Goal: Information Seeking & Learning: Check status

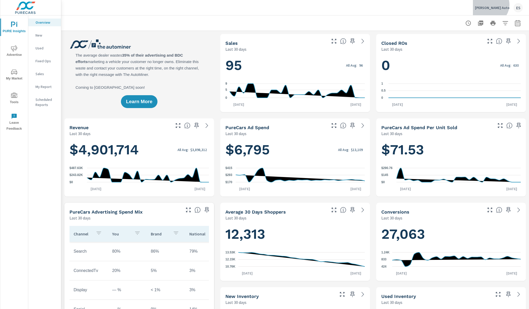
click at [509, 5] on div "[PERSON_NAME] Auto ES" at bounding box center [499, 7] width 48 height 9
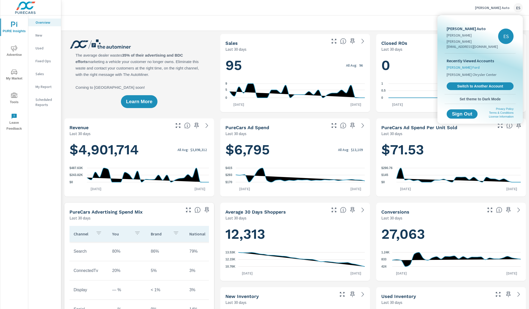
click at [459, 65] on span "[PERSON_NAME] Ford" at bounding box center [463, 67] width 33 height 5
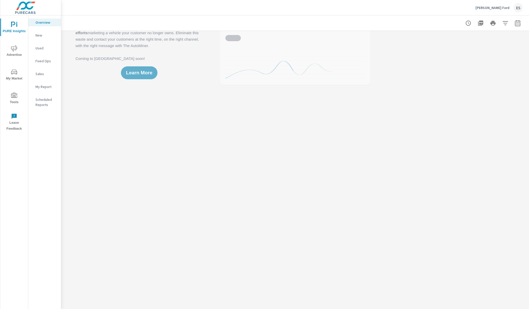
scroll to position [59, 0]
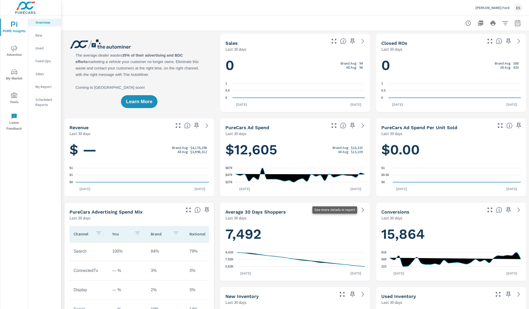
click at [364, 212] on icon at bounding box center [363, 210] width 6 height 6
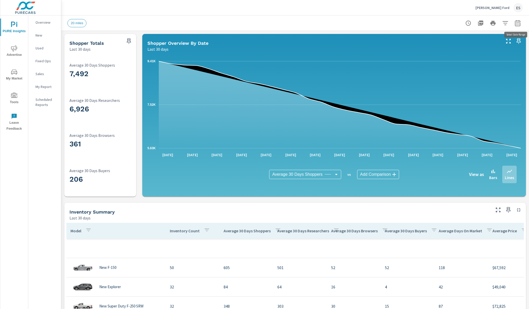
click at [519, 24] on icon "button" at bounding box center [518, 23] width 6 height 6
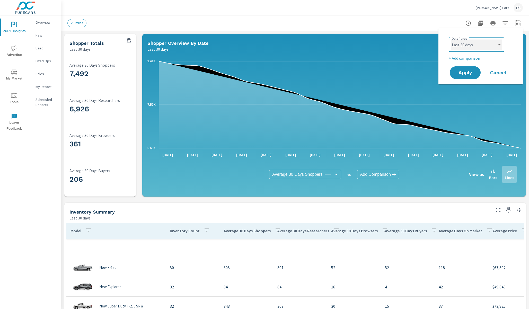
click option "Last 180 days" at bounding box center [0, 0] width 0 height 0
select select "Last 180 days"
click at [473, 76] on button "Apply" at bounding box center [466, 72] width 32 height 13
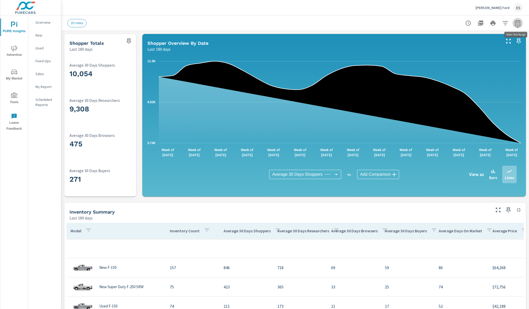
click at [517, 22] on icon "button" at bounding box center [518, 23] width 6 height 6
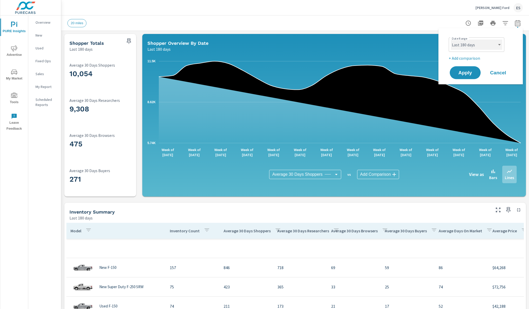
click at [451, 40] on select "Custom [DATE] Last week Last 7 days Last 14 days Last 30 days Last 45 days Last…" at bounding box center [476, 45] width 51 height 10
click option "Last 365 days" at bounding box center [0, 0] width 0 height 0
select select "Last 365 days"
click at [470, 71] on span "Apply" at bounding box center [465, 72] width 21 height 5
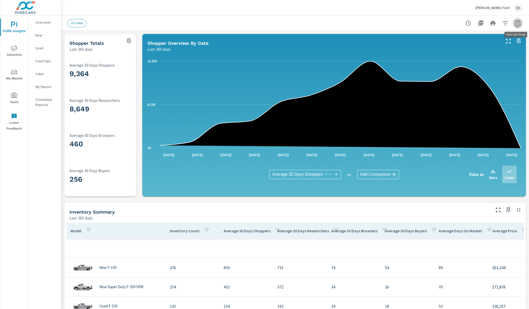
click at [518, 23] on icon "button" at bounding box center [517, 24] width 3 height 2
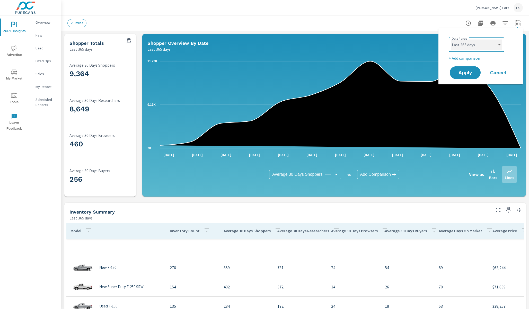
click at [451, 40] on select "Custom [DATE] Last week Last 7 days Last 14 days Last 30 days Last 45 days Last…" at bounding box center [476, 45] width 51 height 10
click option "Custom" at bounding box center [0, 0] width 0 height 0
select select "custom"
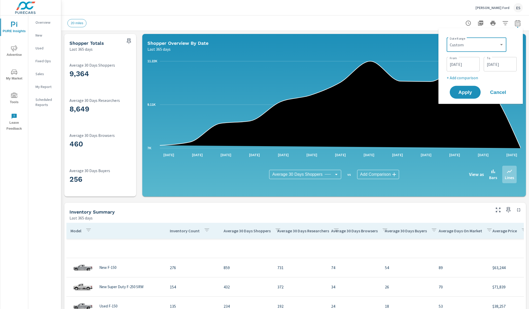
click at [461, 70] on div "[DATE] From" at bounding box center [463, 64] width 33 height 14
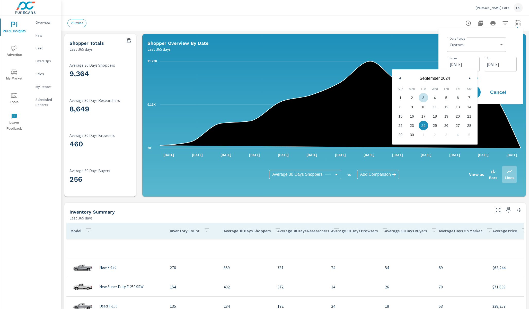
click at [403, 79] on button "button" at bounding box center [400, 78] width 6 height 6
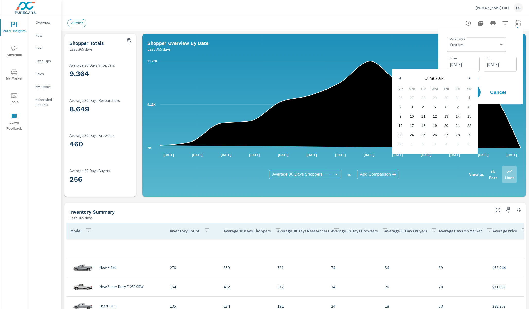
click at [403, 79] on button "button" at bounding box center [400, 78] width 6 height 6
click at [401, 78] on button "button" at bounding box center [400, 78] width 6 height 6
click at [460, 97] on span "1" at bounding box center [458, 97] width 12 height 7
type input "[DATE]"
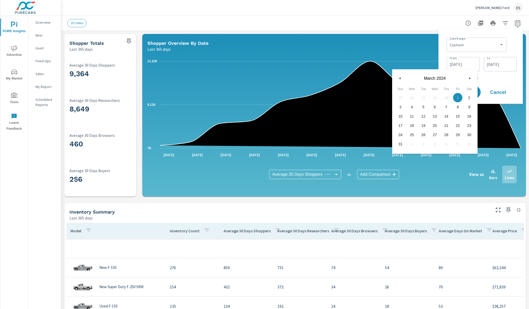
click at [460, 98] on span "1" at bounding box center [458, 97] width 12 height 7
click at [496, 80] on p "+ Add comparison" at bounding box center [482, 78] width 70 height 6
select select "Previous period"
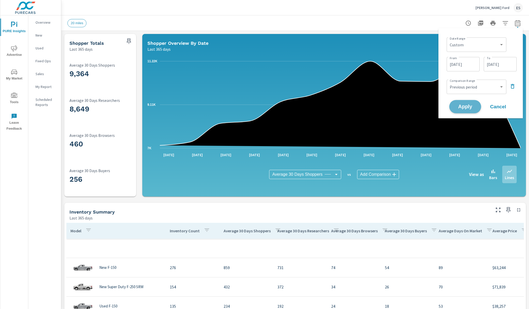
click at [470, 108] on span "Apply" at bounding box center [465, 106] width 21 height 5
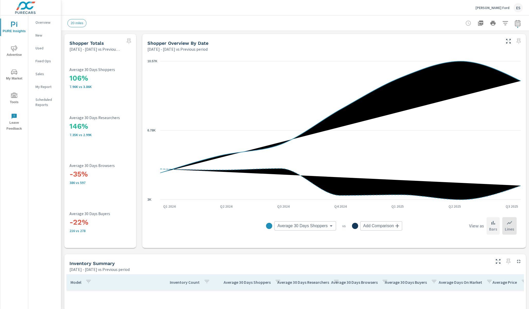
click at [498, 226] on div "Bars" at bounding box center [493, 226] width 13 height 18
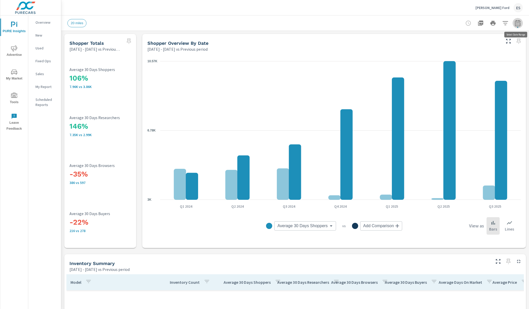
click at [521, 23] on icon "button" at bounding box center [517, 23] width 5 height 6
select select "Previous period"
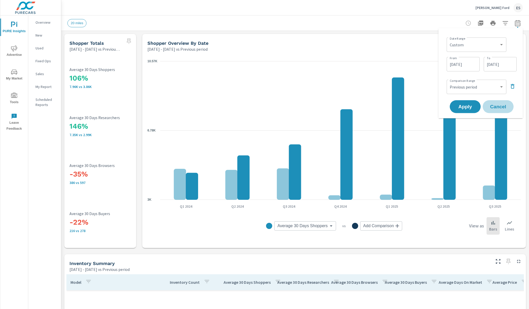
click at [503, 107] on span "Cancel" at bounding box center [498, 107] width 21 height 5
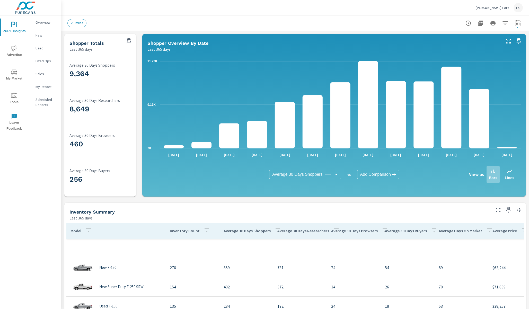
scroll to position [54, 0]
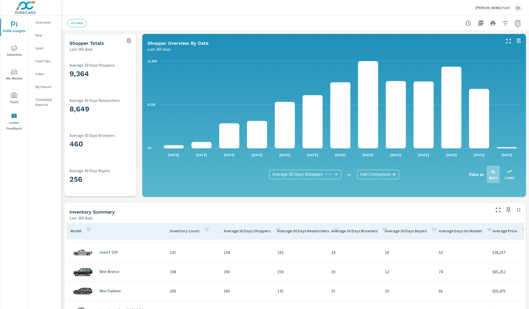
scroll to position [64, 0]
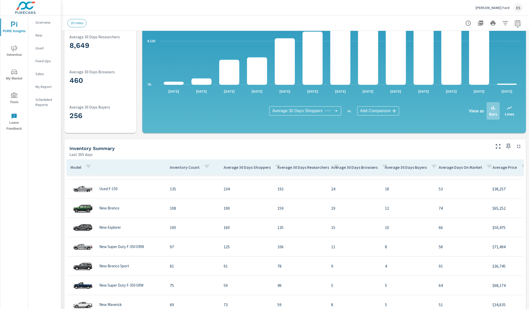
click at [17, 49] on icon "nav menu" at bounding box center [14, 48] width 6 height 6
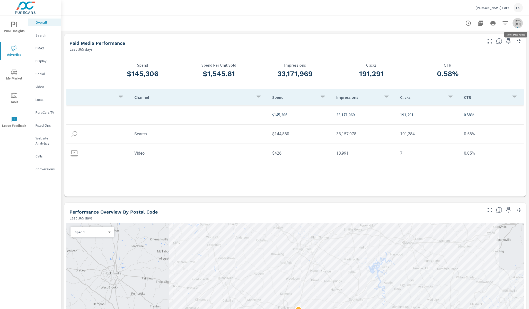
click at [518, 25] on icon "button" at bounding box center [517, 24] width 3 height 2
click at [451, 40] on select "Custom [DATE] Last week Last 7 days Last 14 days Last 30 days Last 45 days Last…" at bounding box center [476, 45] width 51 height 10
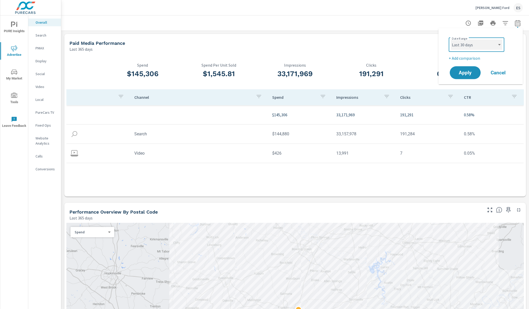
click option "Last 30 days" at bounding box center [0, 0] width 0 height 0
select select "Last 30 days"
click at [470, 70] on button "Apply" at bounding box center [466, 72] width 32 height 13
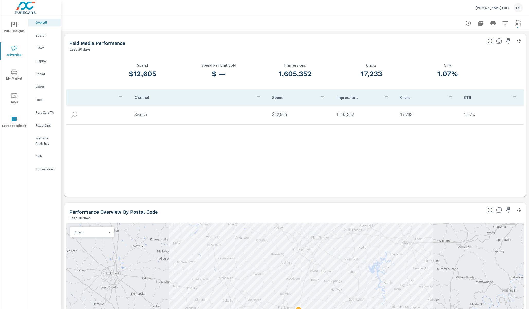
click at [204, 118] on td "Search" at bounding box center [199, 114] width 138 height 13
click at [280, 116] on td "$12,605" at bounding box center [300, 114] width 64 height 13
click at [147, 74] on h3 "$12,605" at bounding box center [143, 74] width 76 height 9
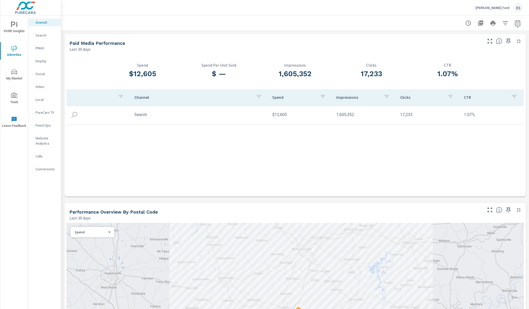
click at [187, 72] on h3 "$ —" at bounding box center [219, 74] width 76 height 9
click at [48, 118] on nav "Overall Search PMAX Display Social Video Local PureCars TV Fixed Ops Website An…" at bounding box center [44, 97] width 33 height 165
click at [45, 141] on p "Website Analytics" at bounding box center [46, 141] width 21 height 10
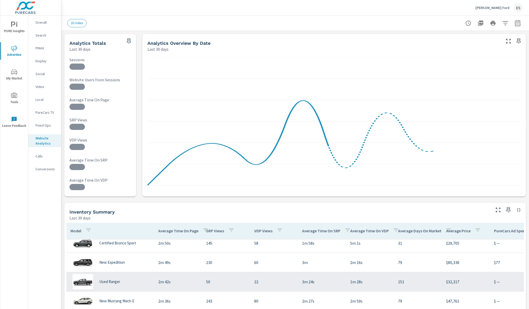
scroll to position [210, 0]
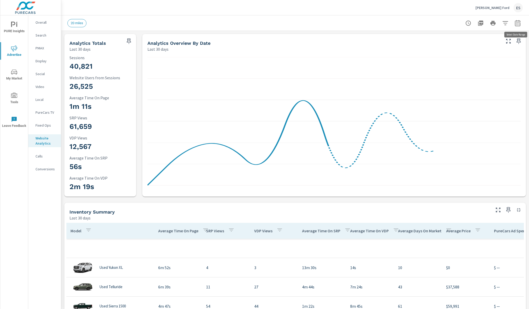
click at [517, 24] on icon "button" at bounding box center [517, 24] width 3 height 2
select select "Last 30 days"
click at [468, 56] on p "+ Add comparison" at bounding box center [482, 58] width 66 height 6
select select "Previous period"
click at [466, 87] on span "Apply" at bounding box center [465, 87] width 21 height 5
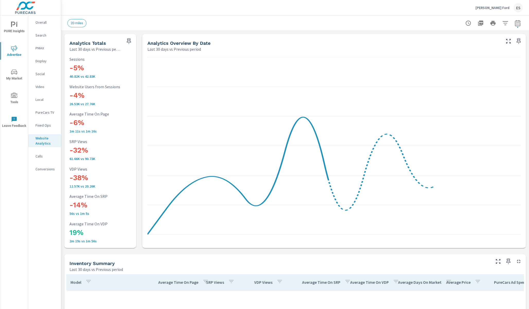
click at [79, 153] on h3 "-32%" at bounding box center [104, 150] width 68 height 9
click at [80, 179] on h3 "-38%" at bounding box center [104, 178] width 68 height 9
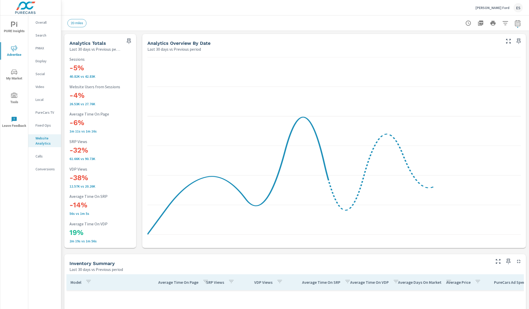
click at [81, 179] on h3 "-38%" at bounding box center [104, 178] width 68 height 9
click at [123, 181] on h3 "-38%" at bounding box center [104, 178] width 68 height 9
